Goal: Task Accomplishment & Management: Use online tool/utility

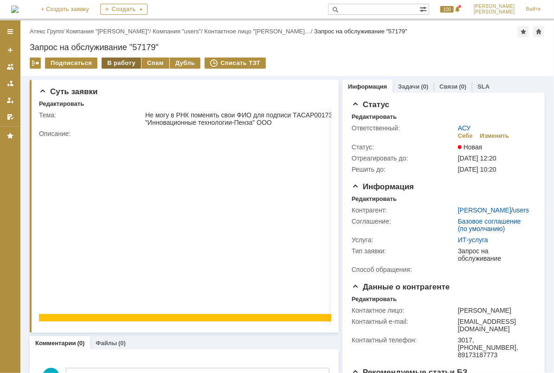
click at [121, 62] on div "В работу" at bounding box center [121, 63] width 39 height 11
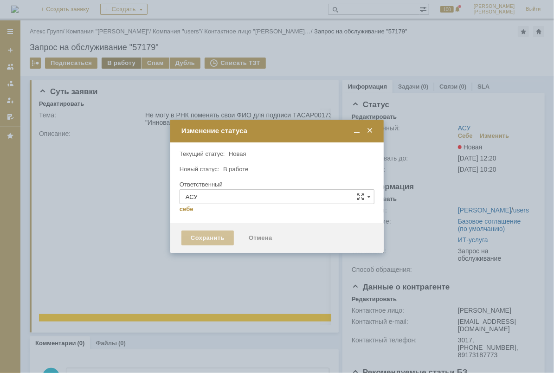
type input "[PERSON_NAME]"
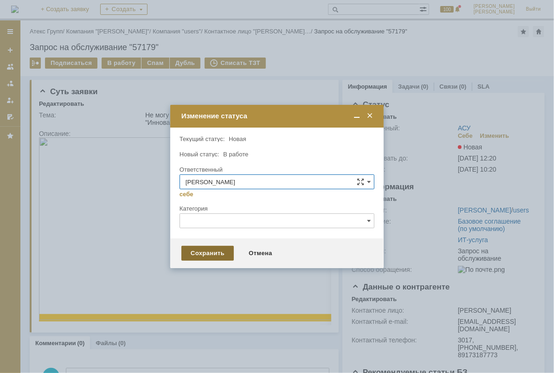
click at [226, 248] on div "Сохранить" at bounding box center [207, 253] width 52 height 15
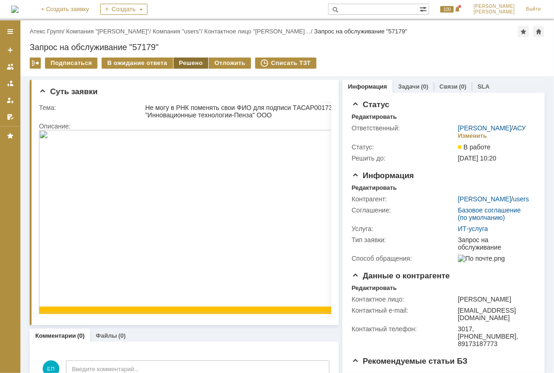
click at [177, 66] on div "Решено" at bounding box center [191, 63] width 35 height 11
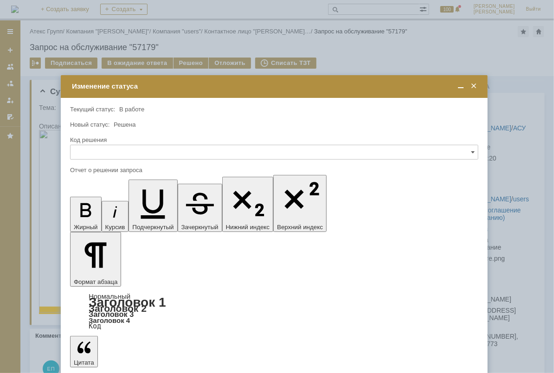
drag, startPoint x: 110, startPoint y: 2657, endPoint x: 142, endPoint y: 2661, distance: 32.3
drag, startPoint x: 105, startPoint y: 2686, endPoint x: 105, endPoint y: 2692, distance: 5.6
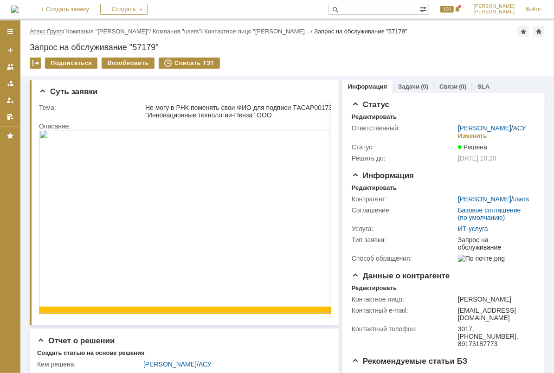
click at [59, 32] on link "Атекс Групп" at bounding box center [46, 31] width 33 height 7
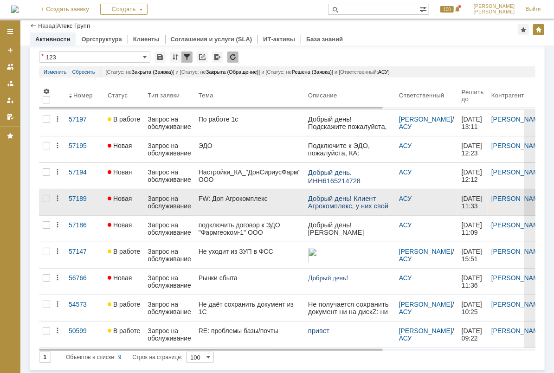
scroll to position [31, 0]
click at [244, 200] on div "FW: Доп Агрокомплекс" at bounding box center [250, 198] width 102 height 7
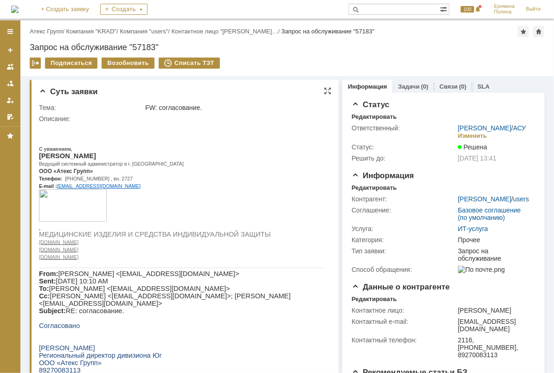
scroll to position [123, 0]
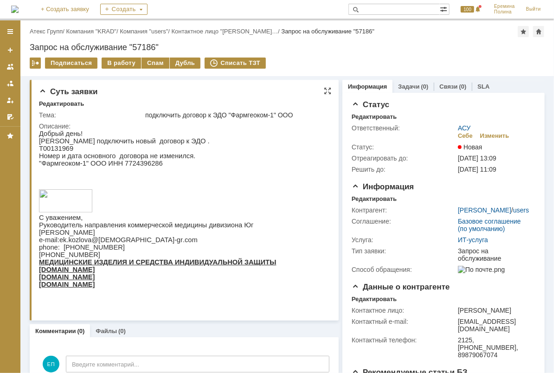
click at [135, 166] on p ""Фармгеоком-1" ООО ИНН 7724396286" at bounding box center [157, 162] width 237 height 7
copy p "7724396286"
